Goal: Task Accomplishment & Management: Manage account settings

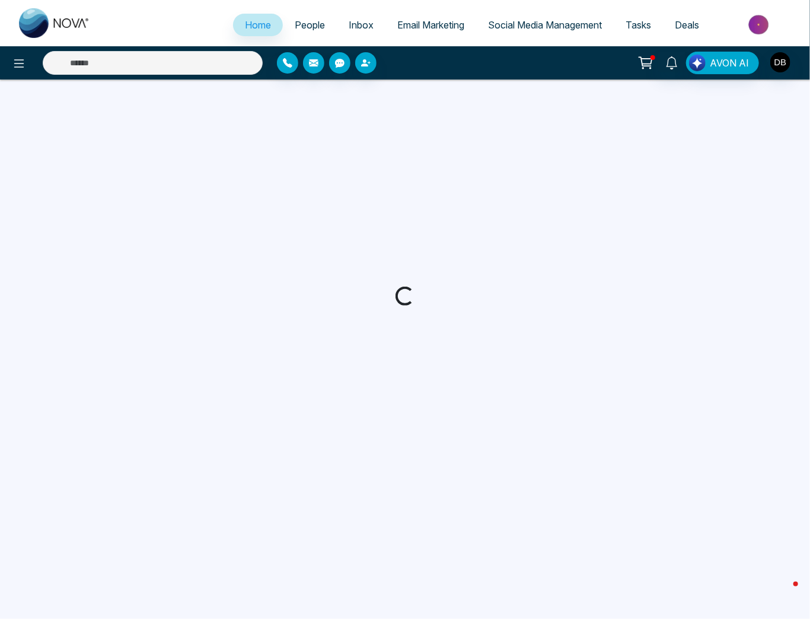
select select "*"
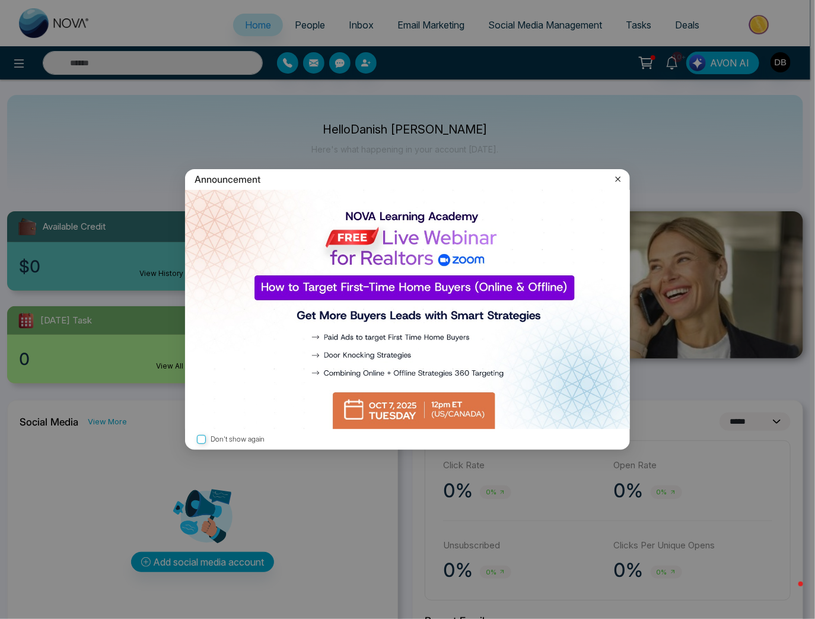
click at [619, 179] on icon at bounding box center [618, 179] width 12 height 12
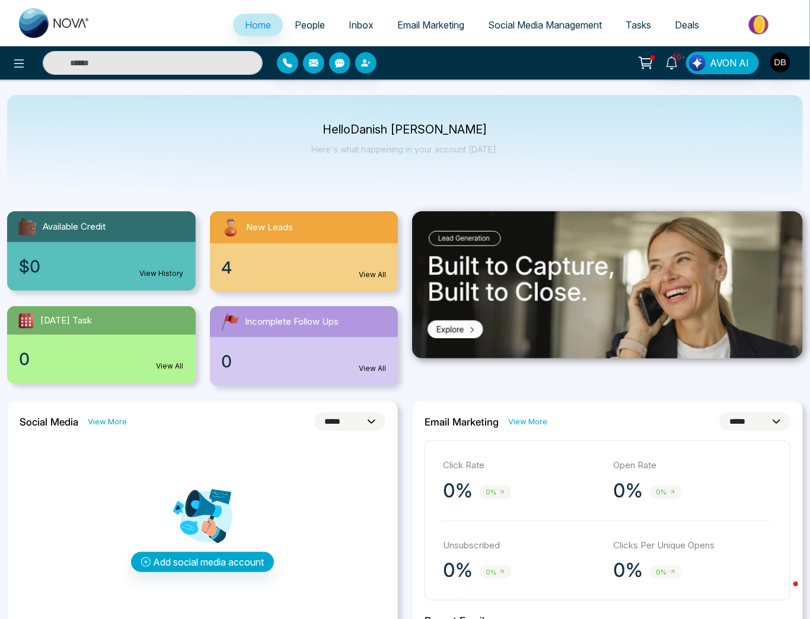
click at [303, 245] on div "4 View All" at bounding box center [304, 267] width 189 height 49
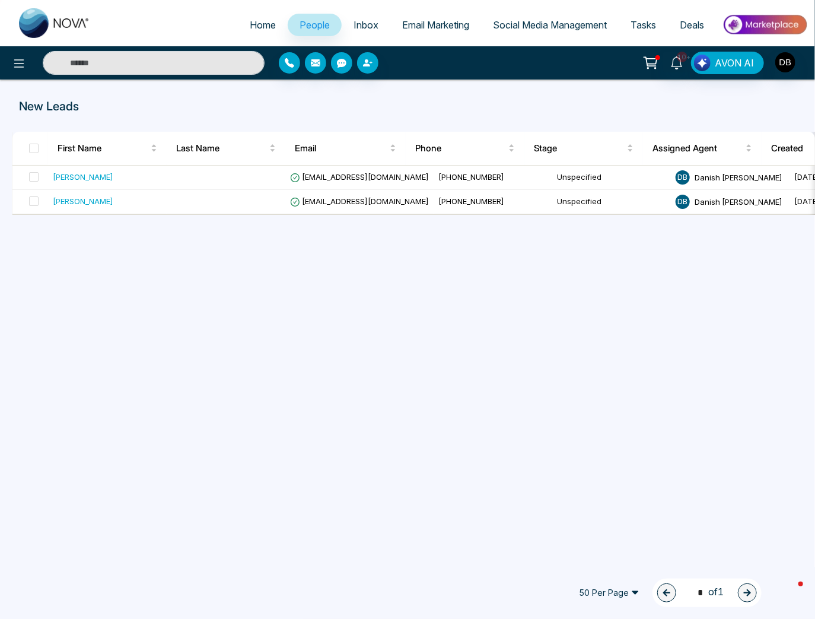
click at [437, 526] on div "New Leads First Name Last Name Email Phone Stage Assigned Agent Created Tags So…" at bounding box center [407, 320] width 815 height 482
click at [593, 303] on div "New Leads First Name Last Name Email Phone Stage Assigned Agent Created Tags So…" at bounding box center [407, 320] width 815 height 482
click at [486, 383] on div "New Leads First Name Last Name Email Phone Stage Assigned Agent Created Tags So…" at bounding box center [407, 320] width 815 height 482
click at [484, 301] on div "New Leads First Name Last Name Email Phone Stage Assigned Agent Created Tags So…" at bounding box center [407, 320] width 815 height 482
click at [255, 32] on link "Home" at bounding box center [263, 25] width 50 height 23
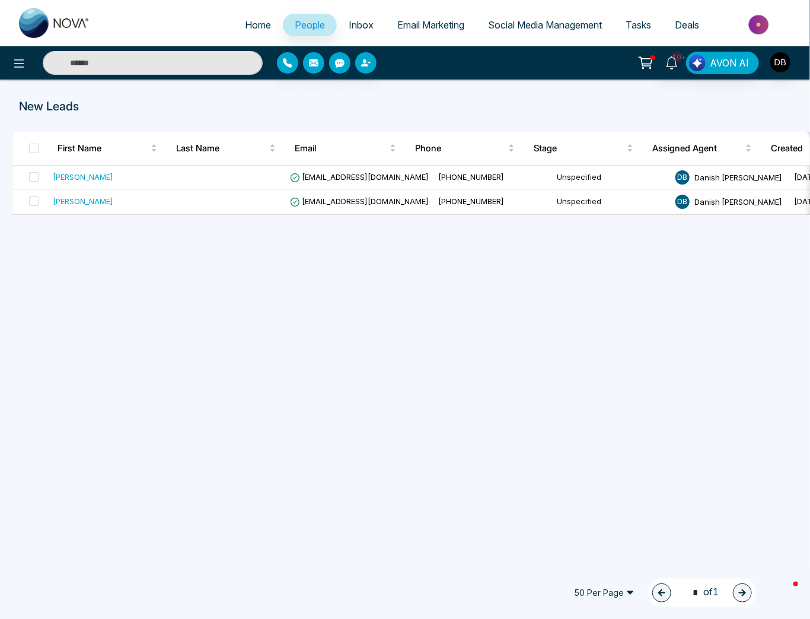
select select "*"
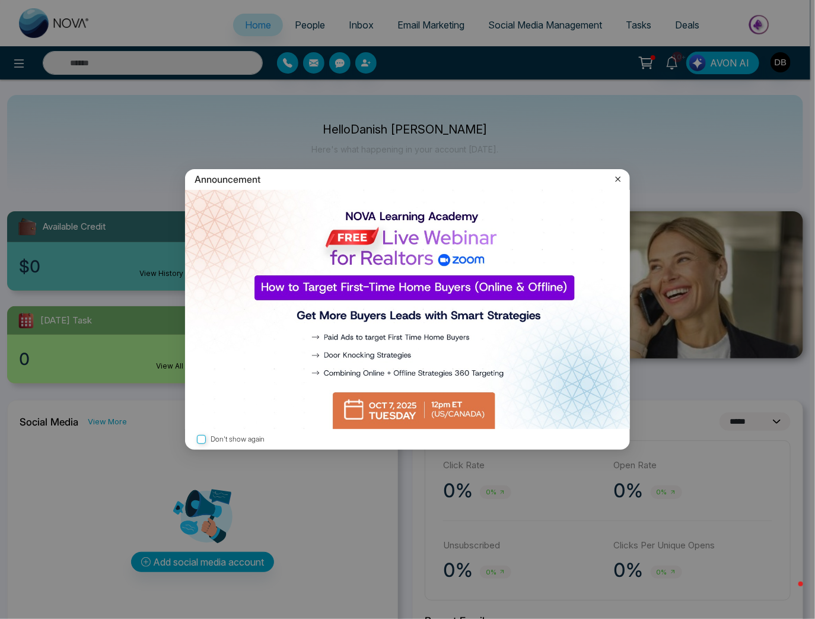
click at [620, 176] on icon at bounding box center [618, 179] width 12 height 12
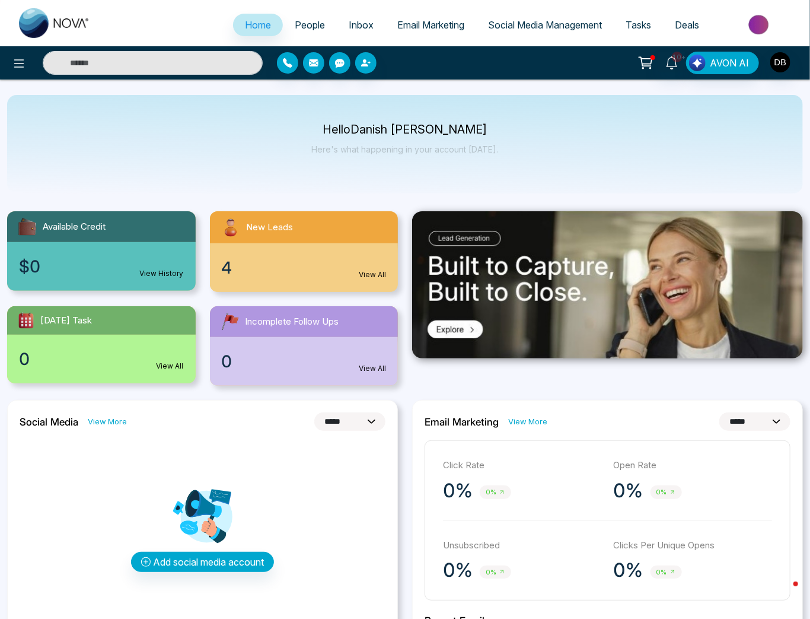
click at [283, 21] on link "People" at bounding box center [310, 25] width 54 height 23
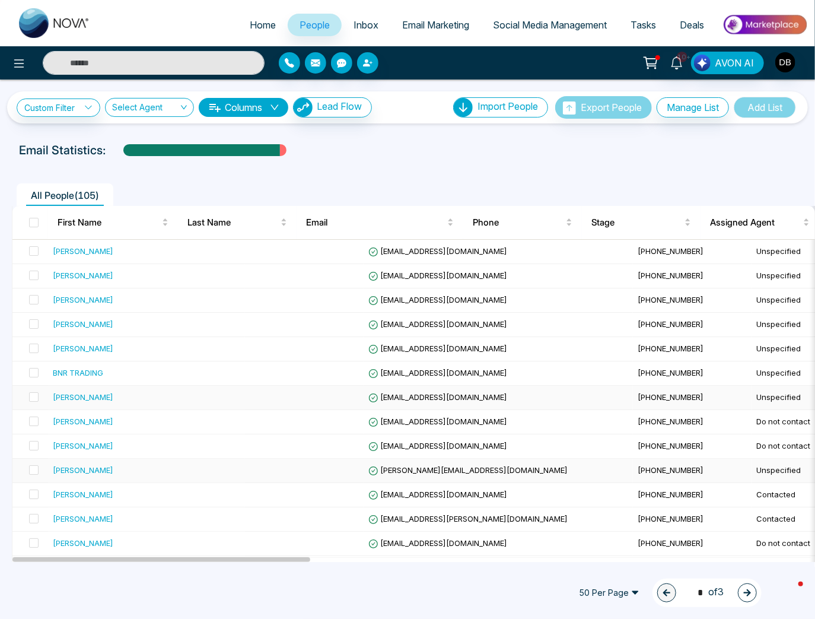
drag, startPoint x: 122, startPoint y: 394, endPoint x: 187, endPoint y: 470, distance: 99.7
click at [122, 396] on div "[PERSON_NAME]" at bounding box center [146, 397] width 187 height 12
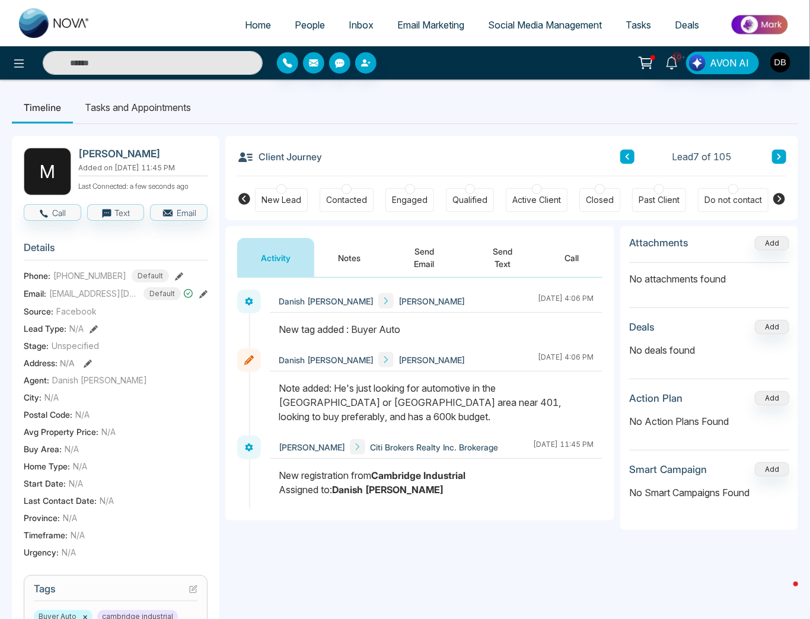
click at [356, 259] on button "Notes" at bounding box center [349, 257] width 70 height 39
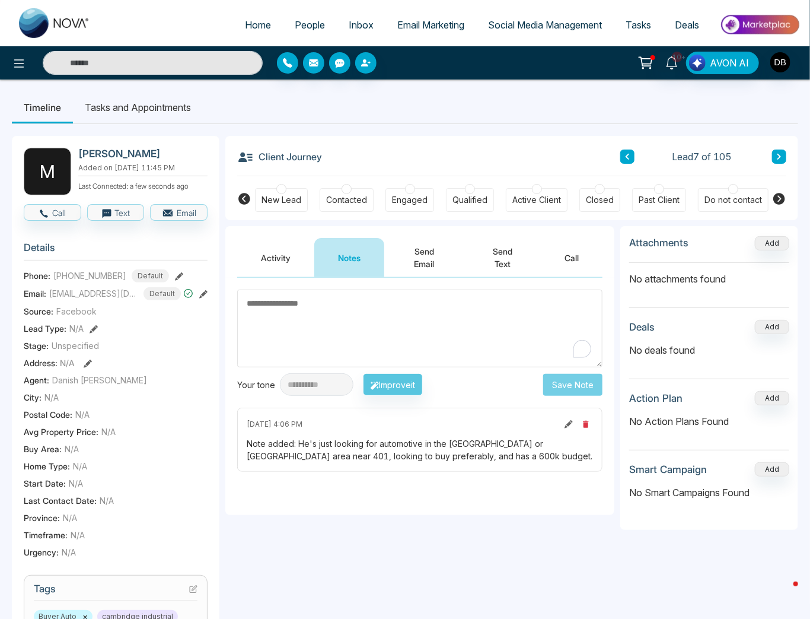
click at [707, 195] on div "Do not contact" at bounding box center [734, 200] width 58 height 12
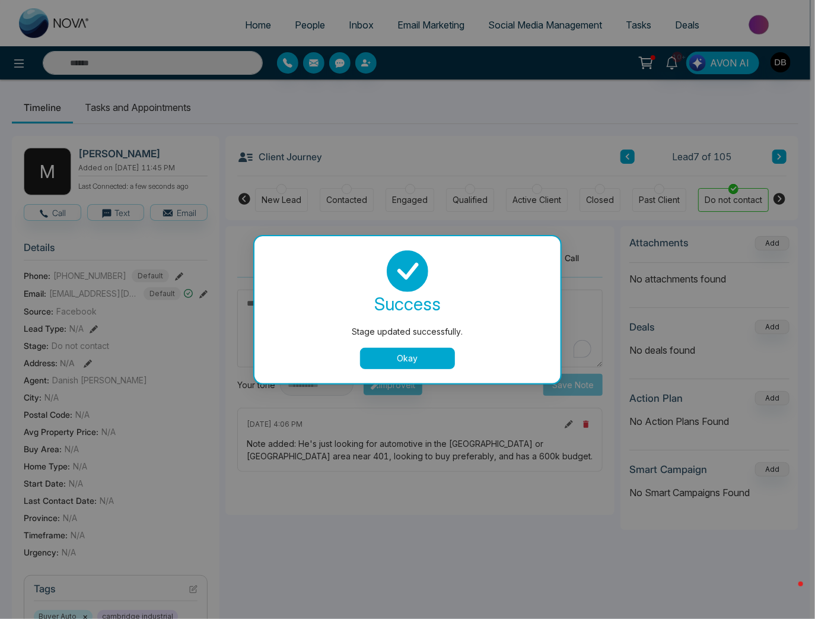
click at [409, 351] on button "Okay" at bounding box center [407, 358] width 95 height 21
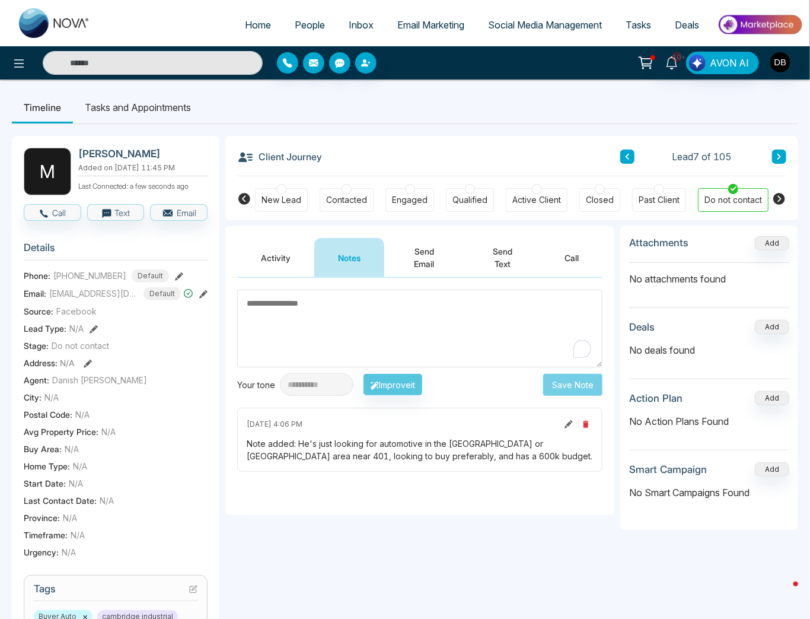
click at [120, 152] on h2 "[PERSON_NAME]" at bounding box center [140, 154] width 125 height 12
click at [119, 152] on h2 "[PERSON_NAME]" at bounding box center [140, 154] width 125 height 12
copy h2 "[PERSON_NAME]"
click at [380, 314] on textarea "To enrich screen reader interactions, please activate Accessibility in Grammarl…" at bounding box center [419, 328] width 365 height 78
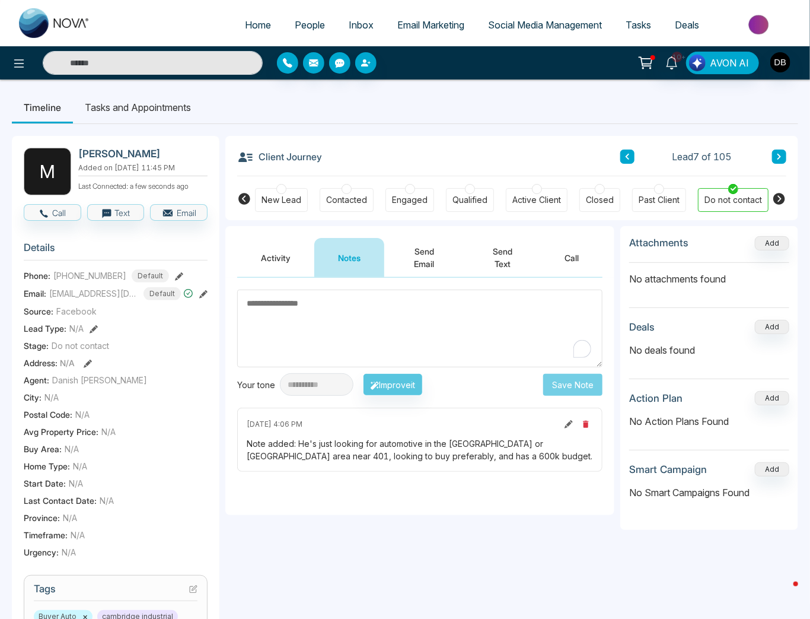
click at [633, 160] on button at bounding box center [627, 156] width 14 height 14
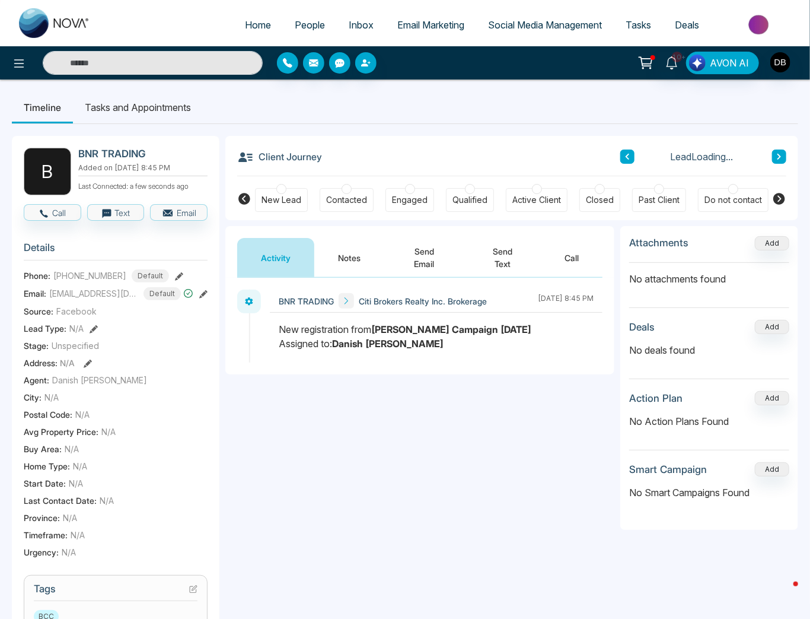
click at [350, 247] on button "Notes" at bounding box center [349, 257] width 70 height 39
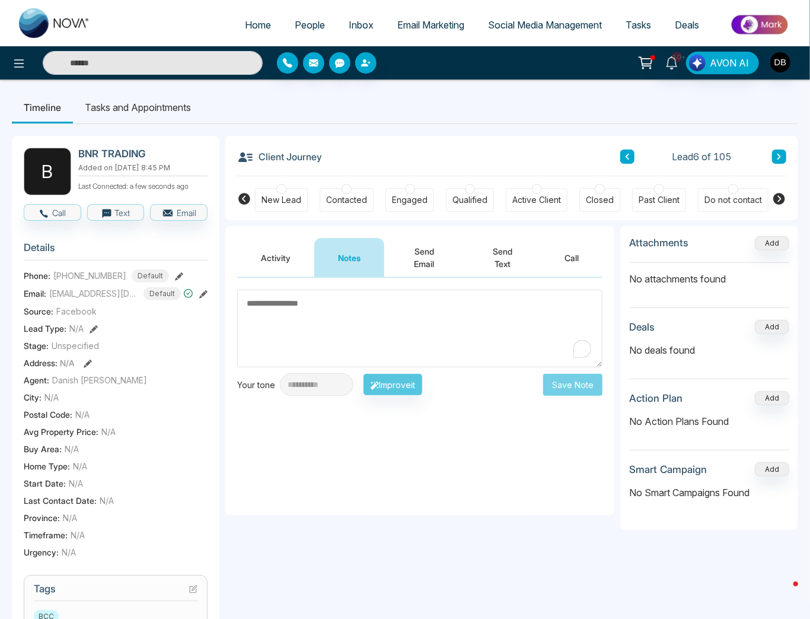
click at [285, 263] on button "Activity" at bounding box center [275, 257] width 77 height 39
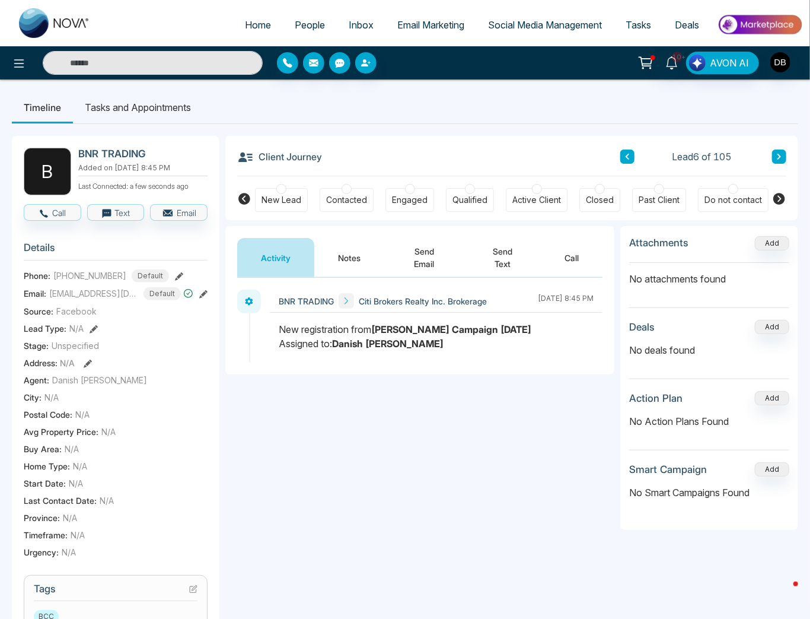
click at [318, 452] on div "**********" at bounding box center [419, 396] width 389 height 237
click at [396, 414] on div "**********" at bounding box center [419, 396] width 389 height 237
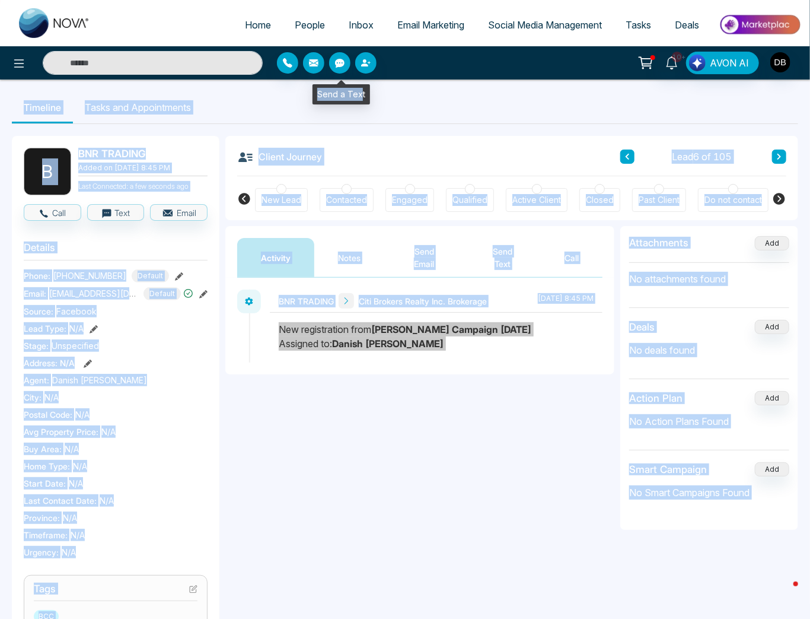
drag, startPoint x: 361, startPoint y: 78, endPoint x: -130, endPoint y: 104, distance: 491.8
click at [0, 104] on html "Home People Inbox Email Marketing Social Media Management Tasks Deals 10+ AVON …" at bounding box center [405, 309] width 810 height 619
click at [233, 590] on div "**********" at bounding box center [419, 563] width 389 height 674
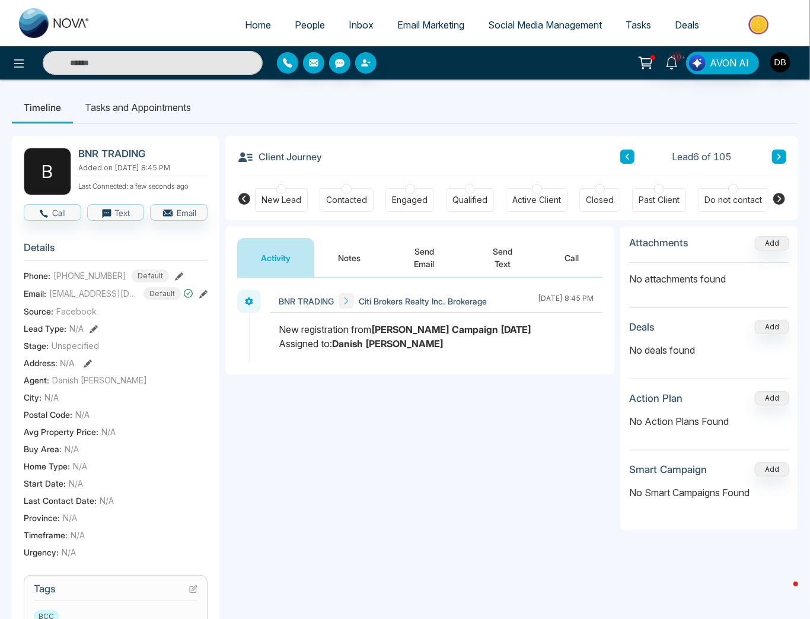
click at [633, 155] on button at bounding box center [627, 156] width 14 height 14
click at [778, 159] on button at bounding box center [779, 156] width 14 height 14
click at [299, 28] on span "People" at bounding box center [310, 25] width 30 height 12
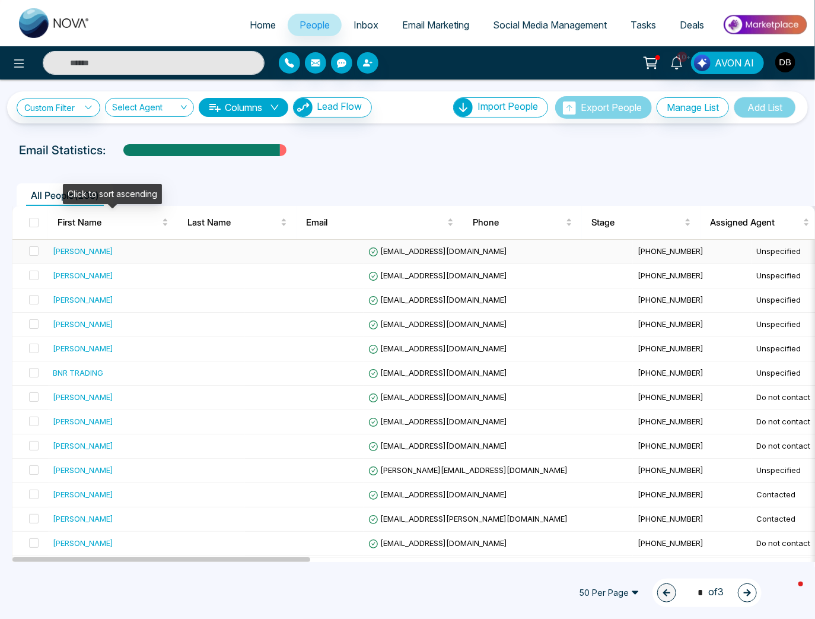
click at [94, 259] on td "[PERSON_NAME]" at bounding box center [146, 252] width 197 height 24
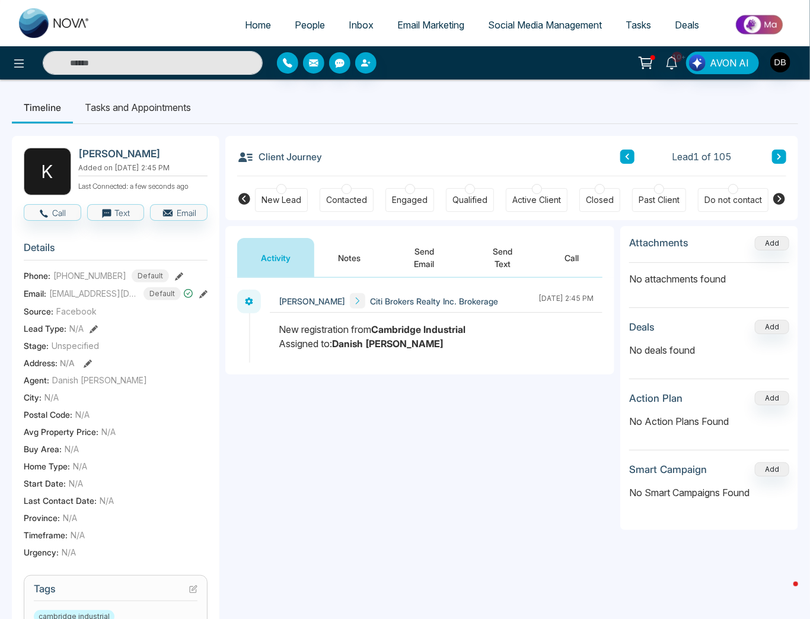
click at [717, 199] on div "Do not contact" at bounding box center [734, 200] width 58 height 12
click at [359, 266] on body "Home People Inbox Email Marketing Social Media Management Tasks Deals 10+ AVON …" at bounding box center [405, 309] width 810 height 619
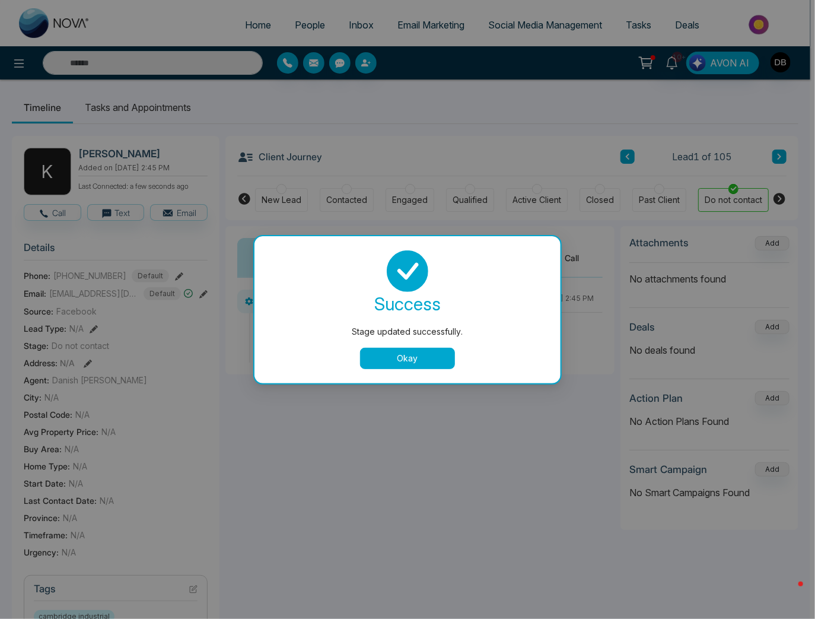
click at [429, 356] on button "Okay" at bounding box center [407, 358] width 95 height 21
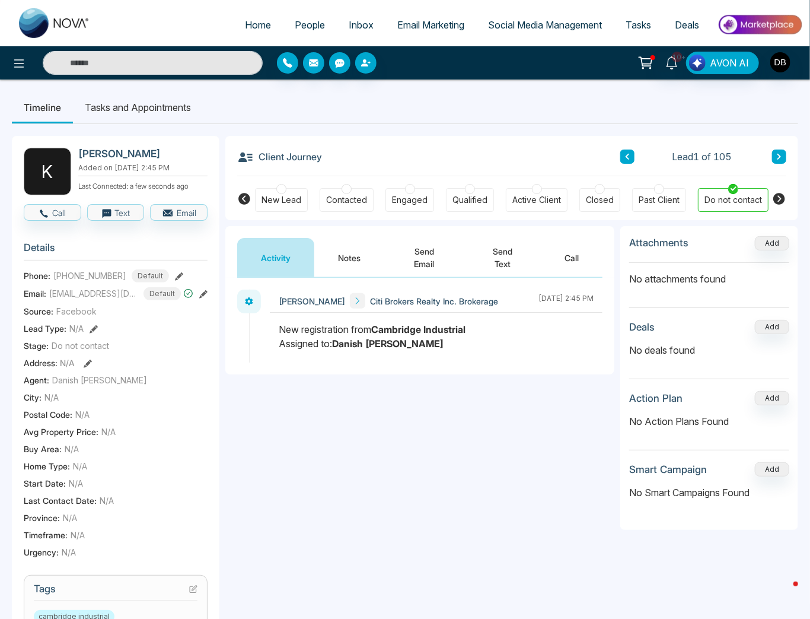
click at [351, 260] on button "Notes" at bounding box center [349, 257] width 70 height 39
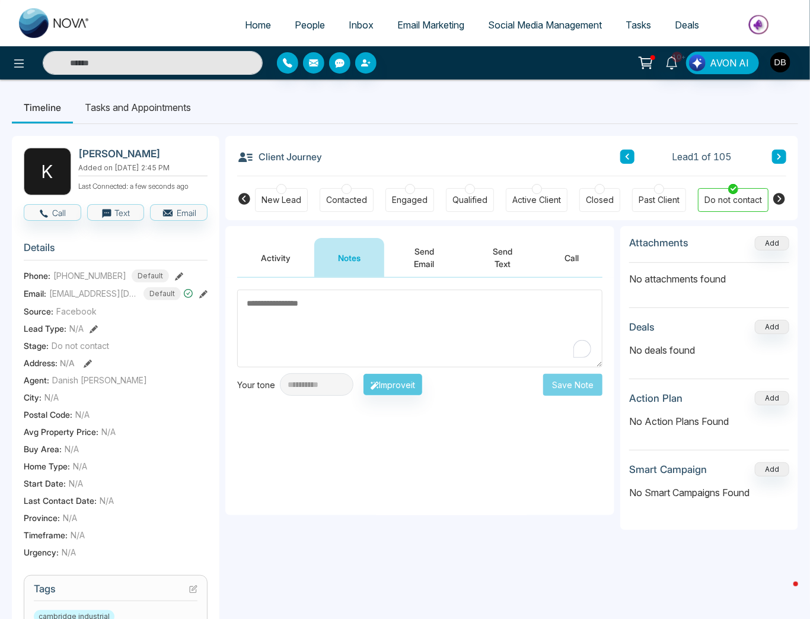
drag, startPoint x: 444, startPoint y: 323, endPoint x: 455, endPoint y: 329, distance: 12.2
click at [444, 323] on textarea "To enrich screen reader interactions, please activate Accessibility in Grammarl…" at bounding box center [419, 328] width 365 height 78
paste textarea "**********"
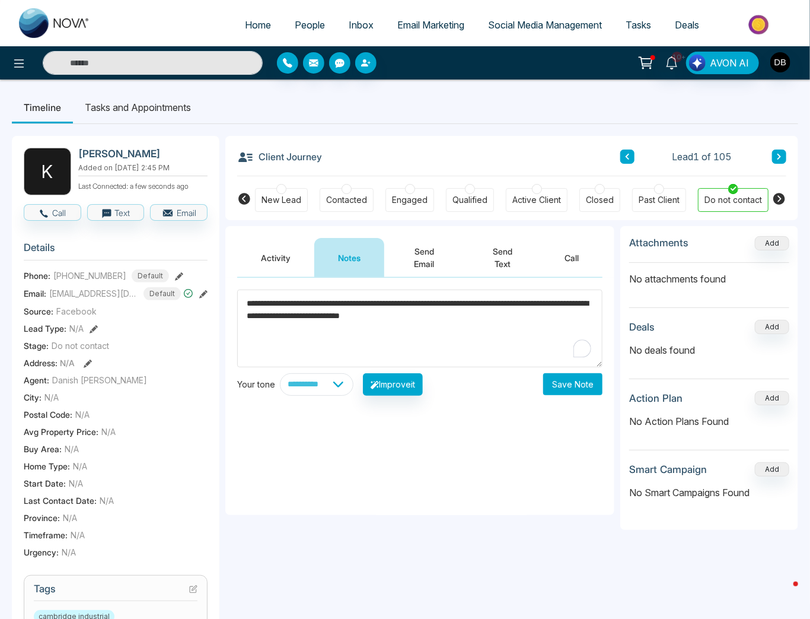
type textarea "**********"
click at [562, 382] on button "Save Note" at bounding box center [572, 384] width 59 height 22
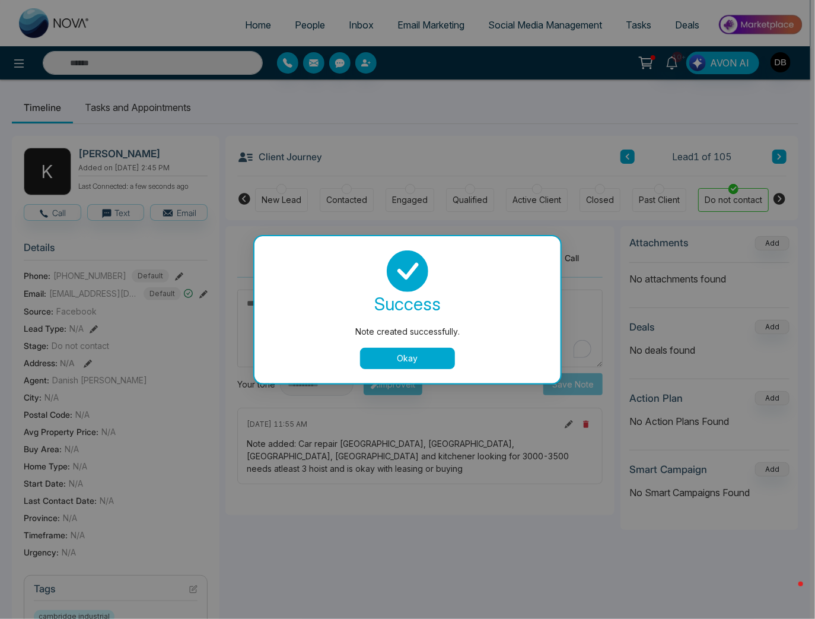
click at [405, 367] on button "Okay" at bounding box center [407, 358] width 95 height 21
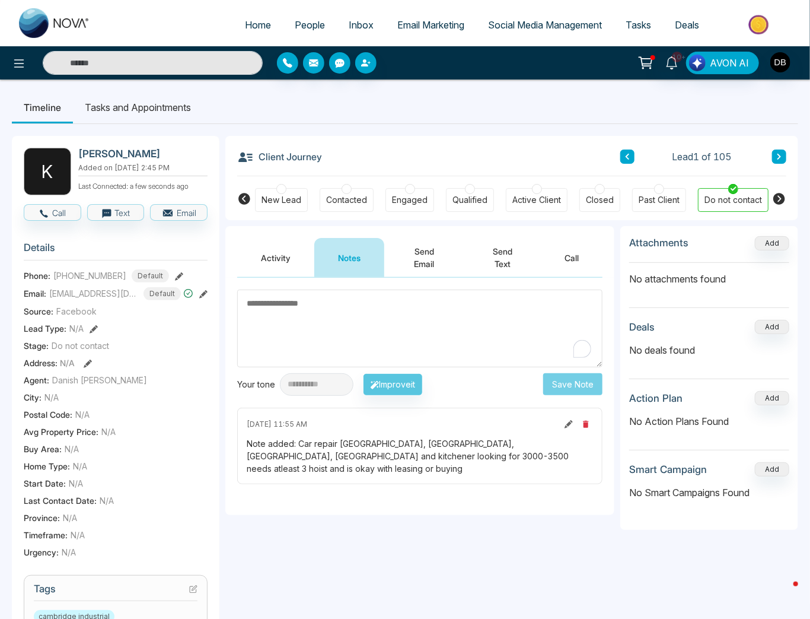
click at [428, 163] on div "Client Journey Lead 1 of 105" at bounding box center [511, 156] width 549 height 40
click at [383, 121] on ul "Timeline Tasks and Appointments" at bounding box center [405, 107] width 787 height 32
click at [88, 287] on span "[EMAIL_ADDRESS][DOMAIN_NAME]" at bounding box center [93, 293] width 89 height 12
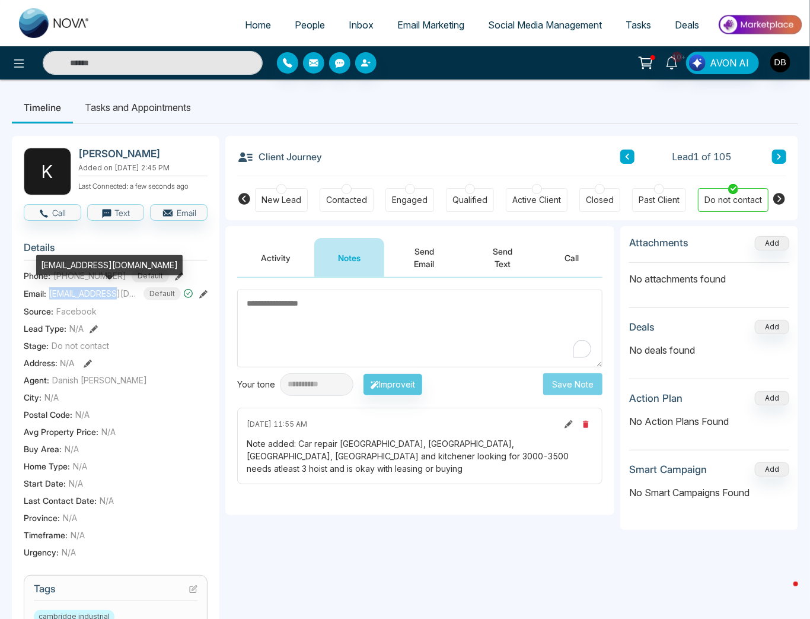
click at [88, 287] on span "[EMAIL_ADDRESS][DOMAIN_NAME]" at bounding box center [93, 293] width 89 height 12
copy span "[EMAIL_ADDRESS][DOMAIN_NAME]"
click at [365, 547] on div "**********" at bounding box center [419, 562] width 389 height 673
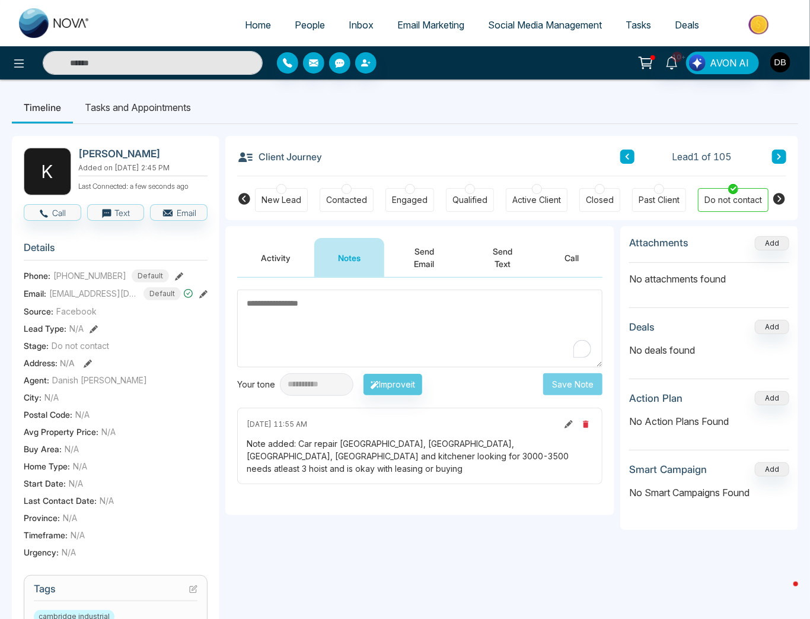
click at [99, 278] on span "[PHONE_NUMBER]" at bounding box center [89, 275] width 73 height 12
copy span "[PHONE_NUMBER]"
click at [345, 448] on div "Note added: Car repair [GEOGRAPHIC_DATA], [GEOGRAPHIC_DATA], [GEOGRAPHIC_DATA],…" at bounding box center [420, 455] width 346 height 37
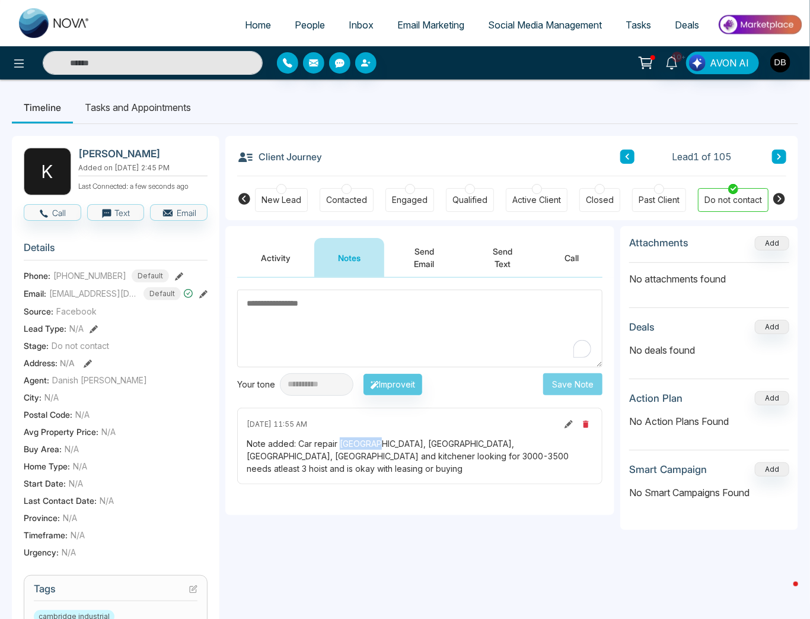
click at [345, 448] on div "Note added: Car repair [GEOGRAPHIC_DATA], [GEOGRAPHIC_DATA], [GEOGRAPHIC_DATA],…" at bounding box center [420, 455] width 346 height 37
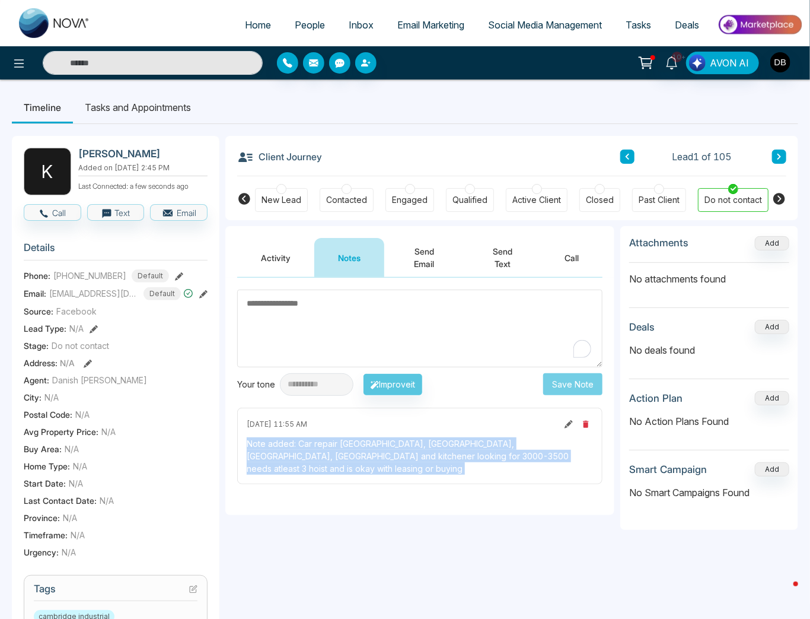
click at [345, 448] on div "Note added: Car repair [GEOGRAPHIC_DATA], [GEOGRAPHIC_DATA], [GEOGRAPHIC_DATA],…" at bounding box center [420, 455] width 346 height 37
click at [332, 448] on div "Note added: Car repair [GEOGRAPHIC_DATA], [GEOGRAPHIC_DATA], [GEOGRAPHIC_DATA],…" at bounding box center [420, 455] width 346 height 37
drag, startPoint x: 299, startPoint y: 444, endPoint x: 469, endPoint y: 479, distance: 173.9
click at [556, 469] on div "[DATE] 11:55 AM Note added: Car repair [GEOGRAPHIC_DATA], [GEOGRAPHIC_DATA], [G…" at bounding box center [419, 445] width 365 height 77
copy div "Car repair [GEOGRAPHIC_DATA], [GEOGRAPHIC_DATA], [GEOGRAPHIC_DATA], [GEOGRAPHIC…"
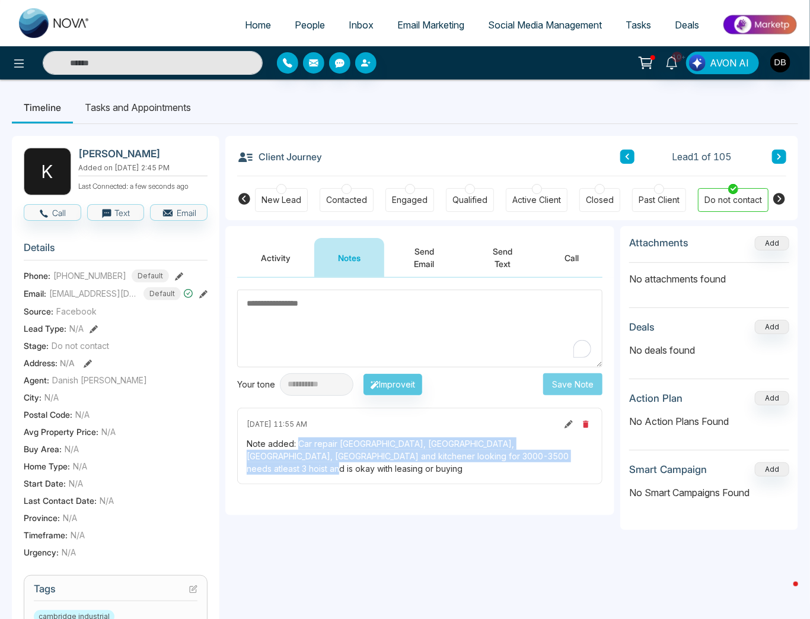
click at [375, 539] on div "**********" at bounding box center [419, 562] width 389 height 673
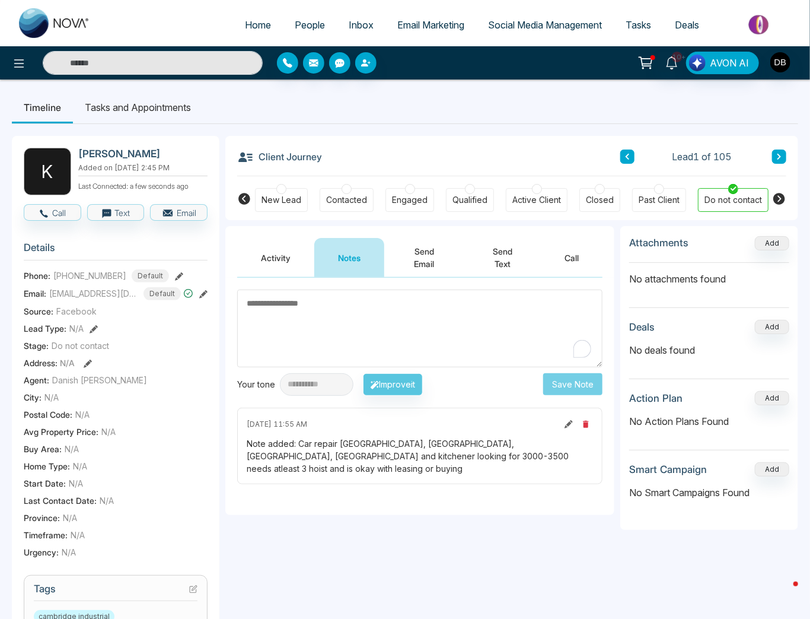
click at [366, 197] on div "Contacted" at bounding box center [347, 200] width 54 height 24
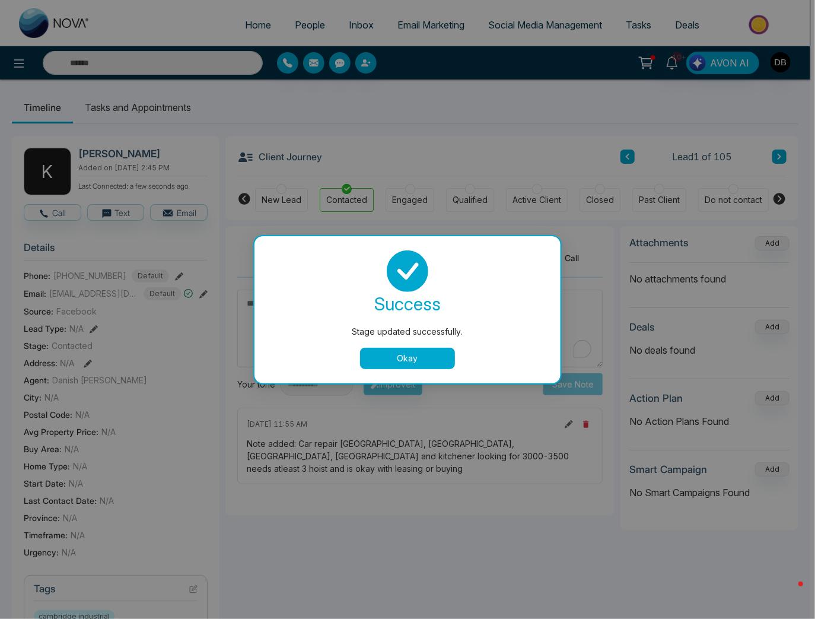
click at [418, 367] on button "Okay" at bounding box center [407, 358] width 95 height 21
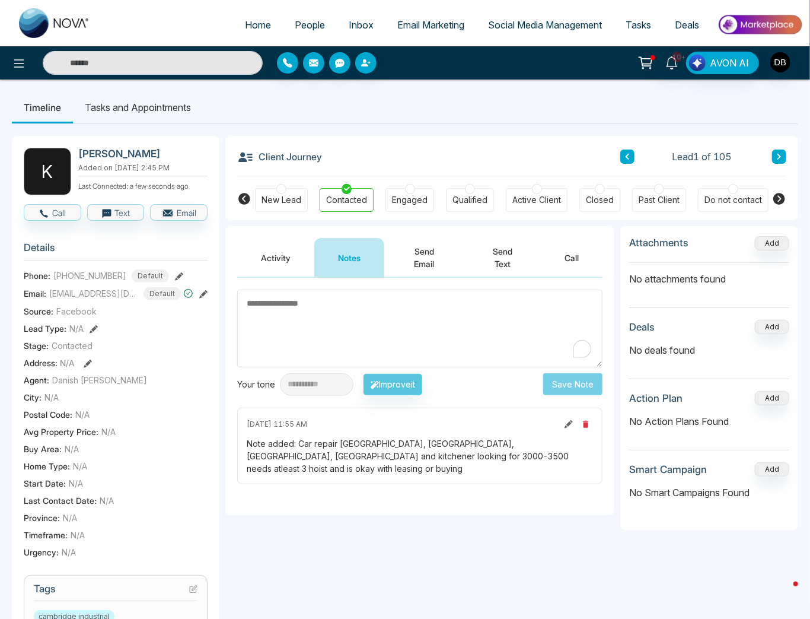
click at [778, 157] on icon at bounding box center [779, 156] width 6 height 7
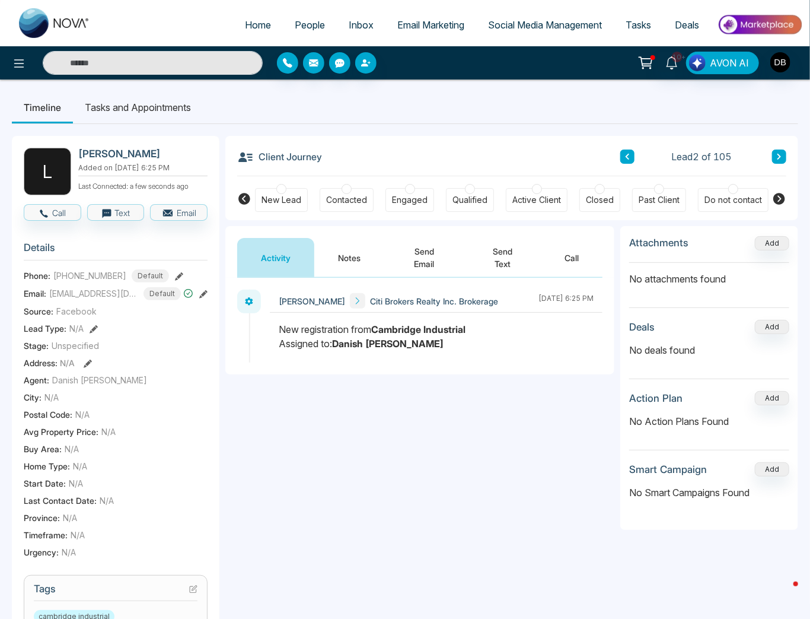
drag, startPoint x: 356, startPoint y: 269, endPoint x: 363, endPoint y: 278, distance: 11.4
click at [356, 268] on button "Notes" at bounding box center [349, 257] width 70 height 39
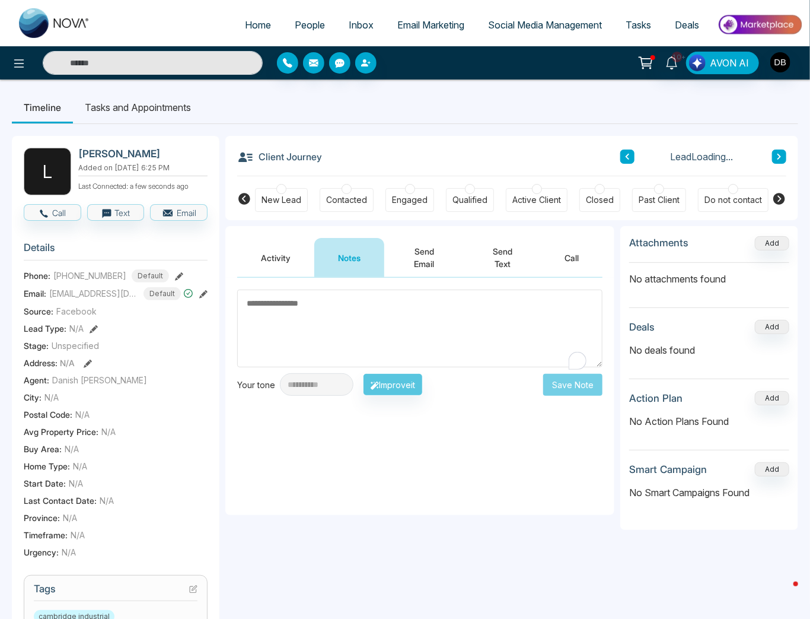
click at [396, 342] on textarea "To enrich screen reader interactions, please activate Accessibility in Grammarl…" at bounding box center [419, 328] width 365 height 78
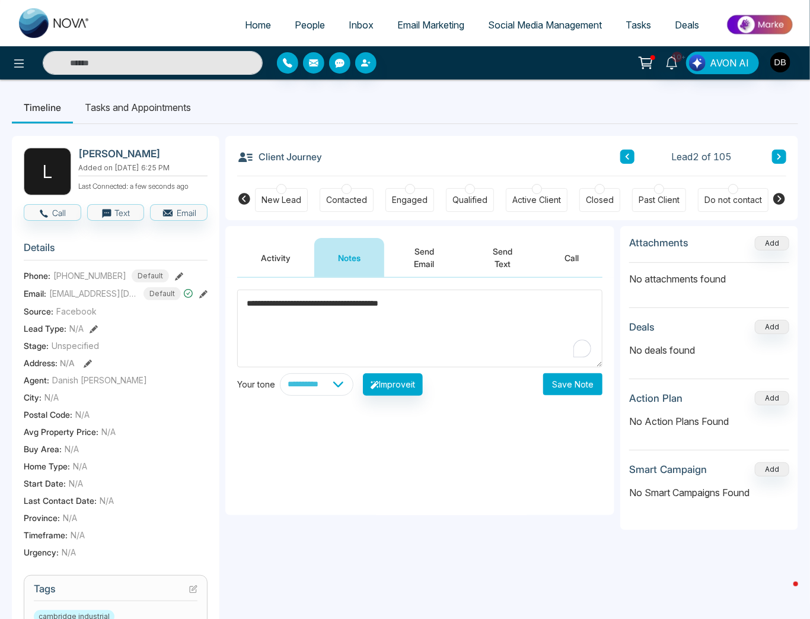
type textarea "**********"
click at [556, 384] on button "Save Note" at bounding box center [572, 384] width 59 height 22
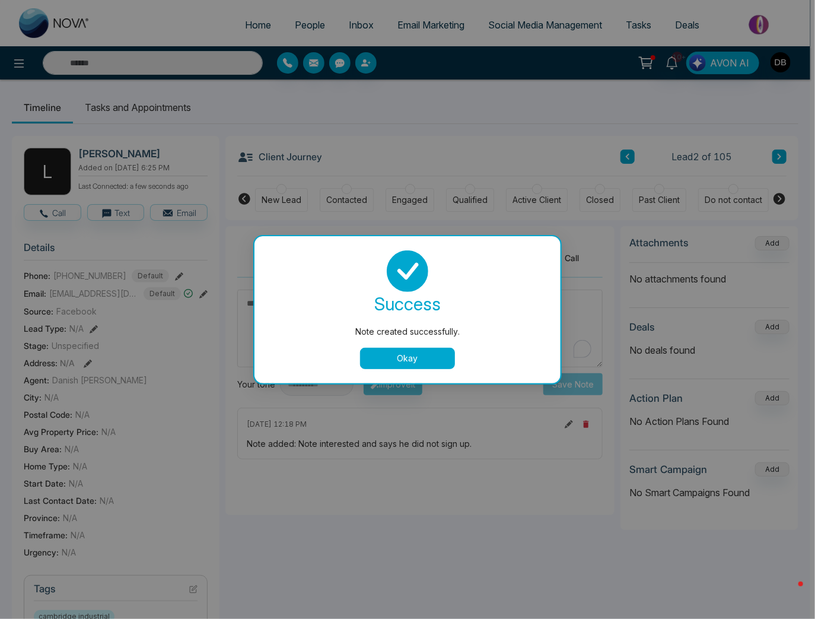
click at [399, 345] on div "success Note created successfully. Okay" at bounding box center [408, 309] width 278 height 119
click at [396, 354] on button "Okay" at bounding box center [407, 358] width 95 height 21
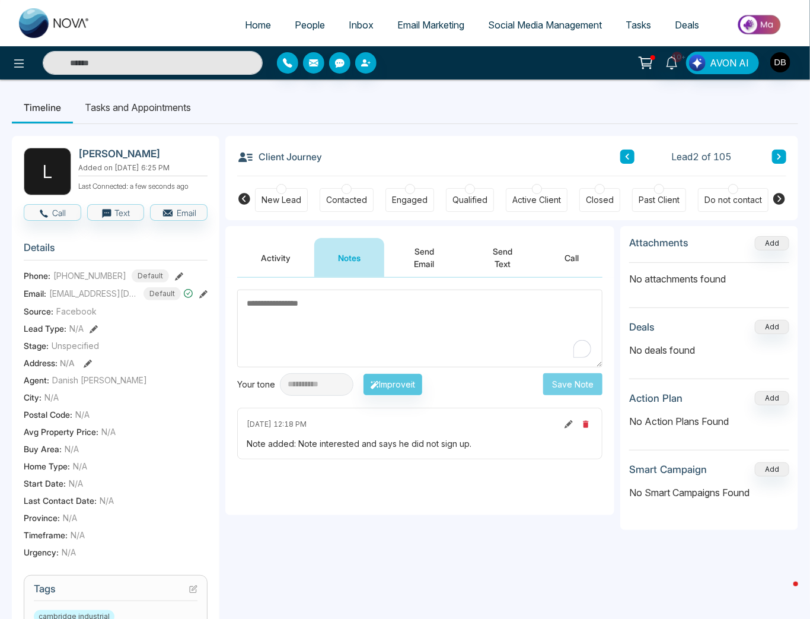
click at [727, 207] on div "Do not contact" at bounding box center [733, 200] width 71 height 24
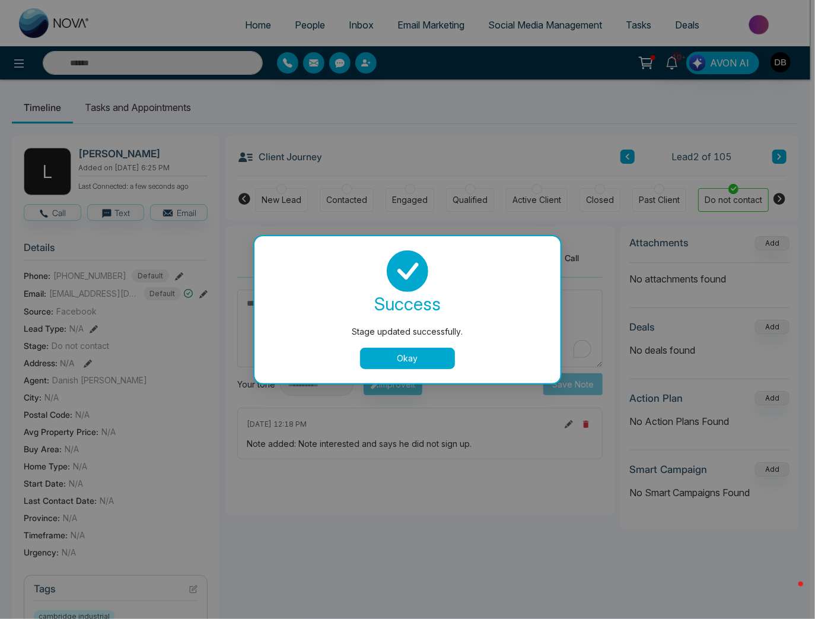
click at [432, 358] on button "Okay" at bounding box center [407, 358] width 95 height 21
